Goal: Information Seeking & Learning: Learn about a topic

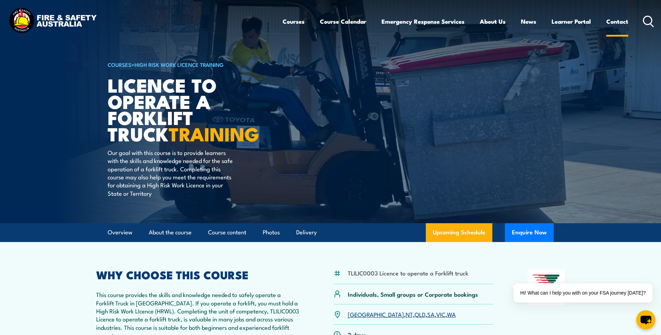
click at [614, 22] on link "Contact" at bounding box center [617, 21] width 22 height 18
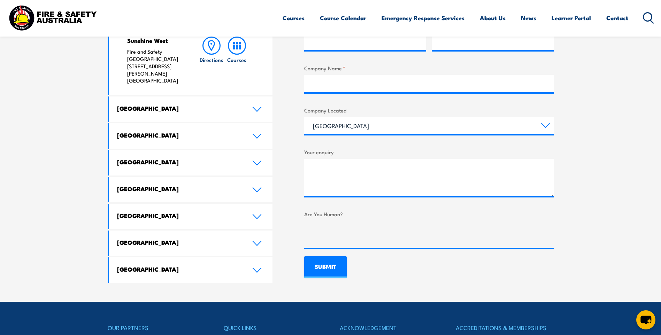
scroll to position [348, 0]
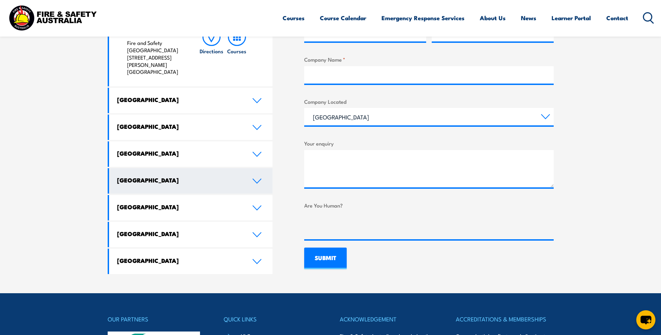
click at [263, 141] on link "Western Australia" at bounding box center [191, 153] width 164 height 25
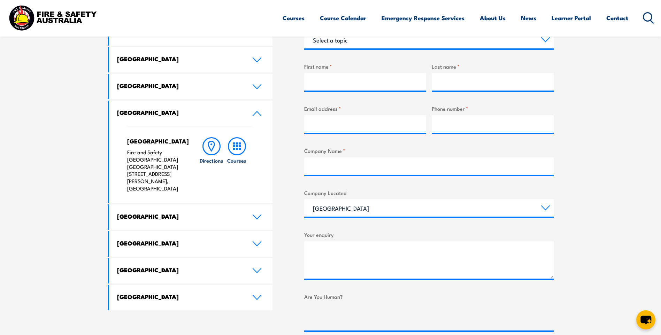
scroll to position [209, 0]
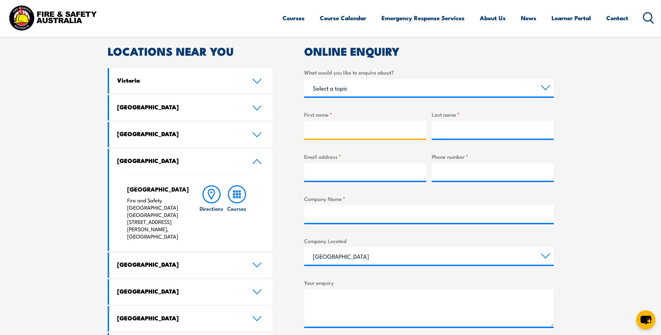
click at [369, 130] on input "First name *" at bounding box center [365, 129] width 122 height 17
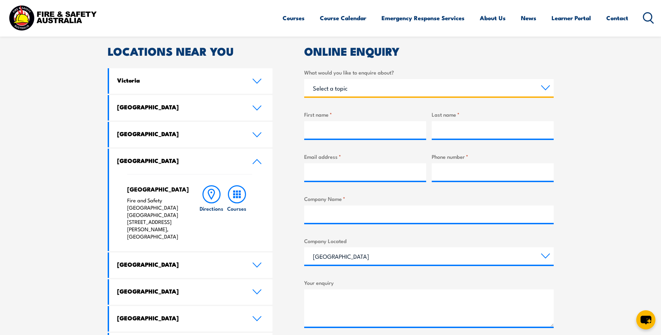
click at [404, 90] on select "Select a topic Training Emergency Response Services General Enquiry" at bounding box center [428, 87] width 249 height 17
select select "General Enquiry"
click at [304, 79] on select "Select a topic Training Emergency Response Services General Enquiry" at bounding box center [428, 87] width 249 height 17
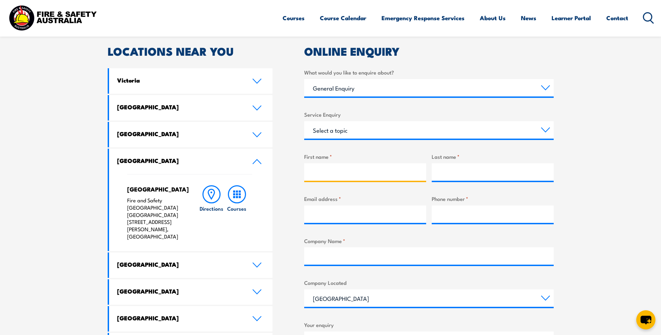
click at [343, 169] on input "First name *" at bounding box center [365, 171] width 122 height 17
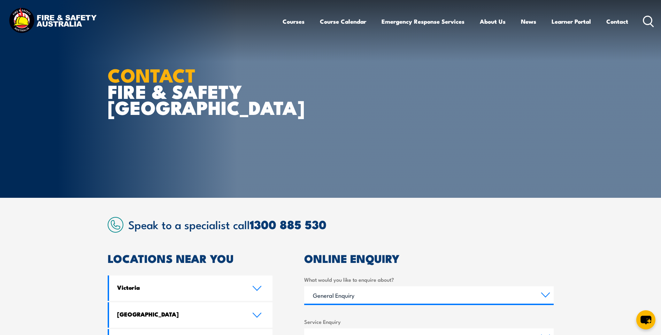
scroll to position [0, 0]
